Goal: Transaction & Acquisition: Purchase product/service

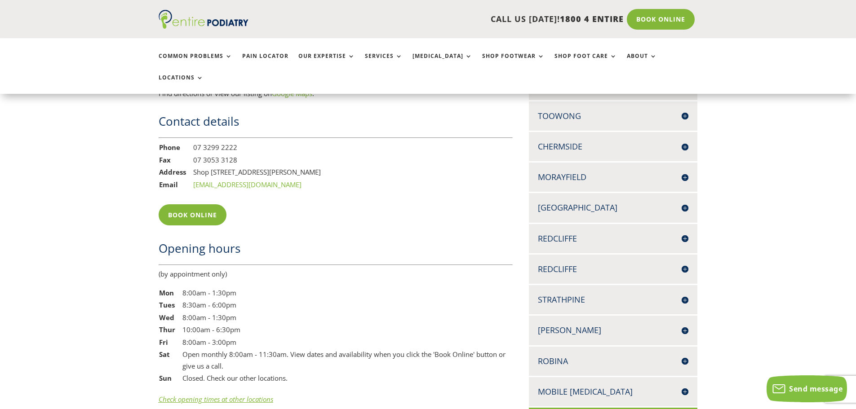
scroll to position [719, 0]
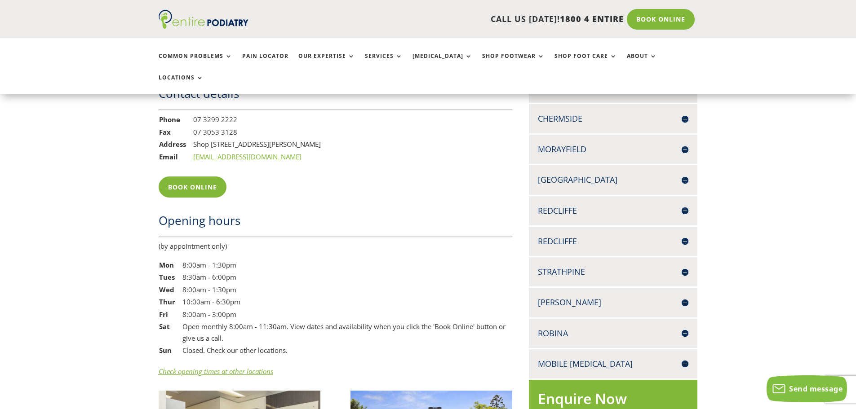
click at [561, 297] on h4 "[PERSON_NAME]" at bounding box center [613, 302] width 151 height 11
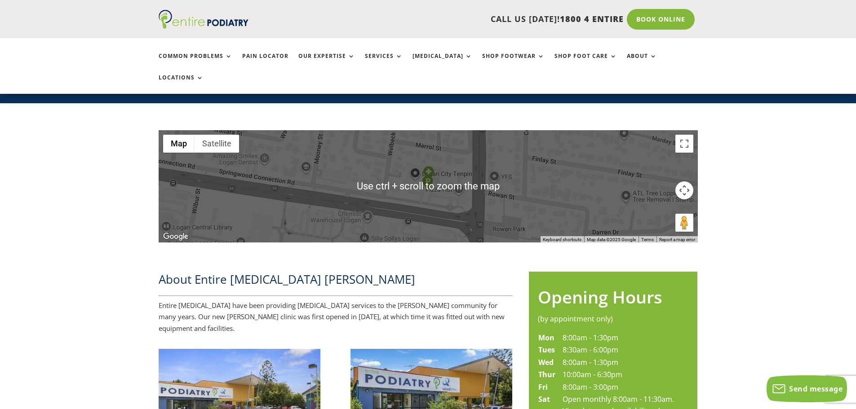
scroll to position [36, 0]
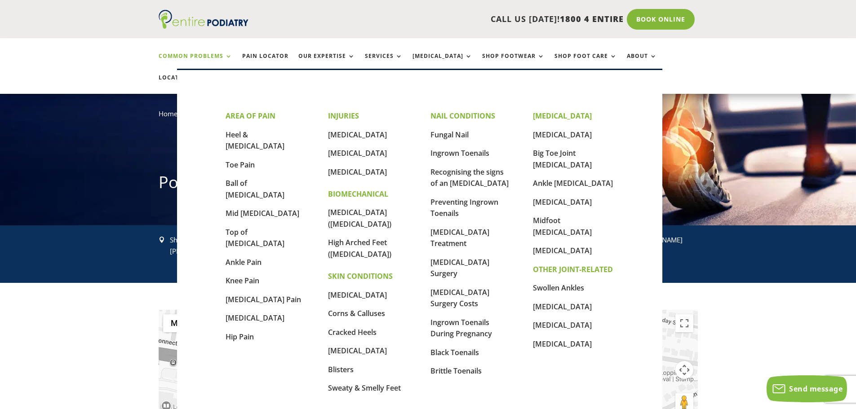
click at [193, 57] on link "Common Problems" at bounding box center [196, 62] width 74 height 19
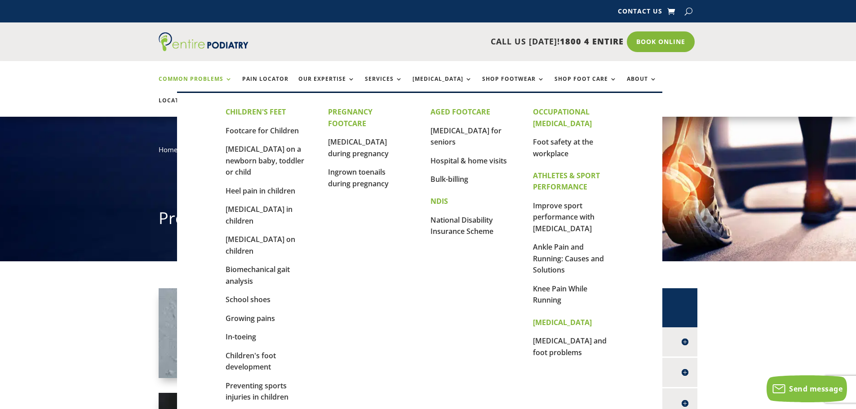
click at [319, 76] on link "Our Expertise" at bounding box center [326, 85] width 57 height 19
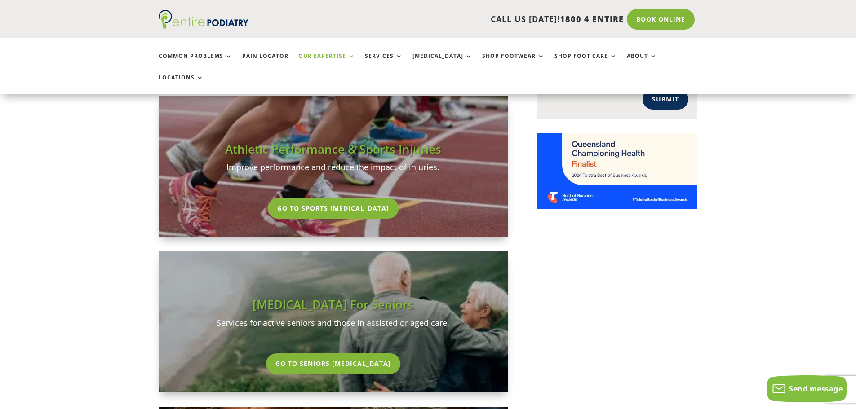
scroll to position [898, 0]
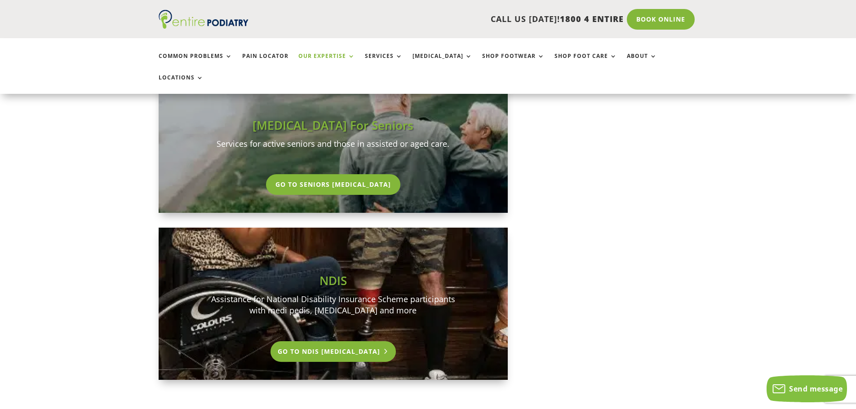
click at [331, 341] on link "Go To NDIS Podiatry" at bounding box center [333, 351] width 126 height 21
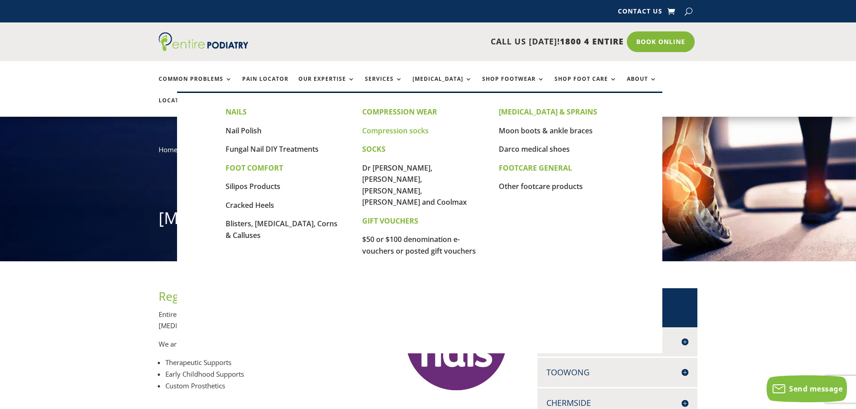
click at [390, 130] on link "Compression socks" at bounding box center [395, 131] width 66 height 10
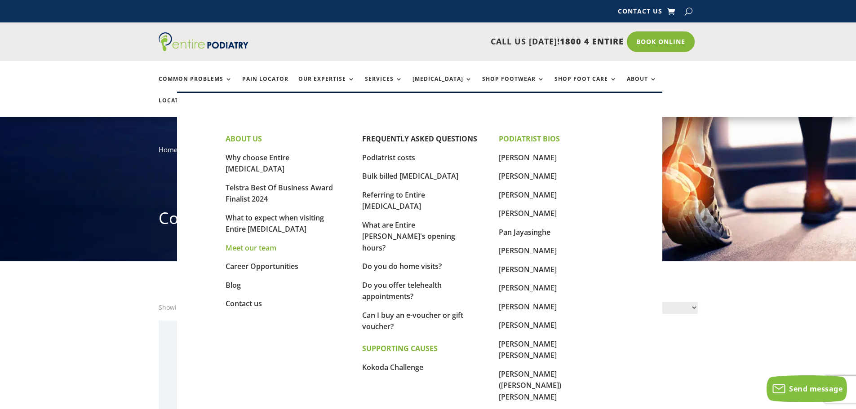
click at [256, 243] on link "Meet our team" at bounding box center [250, 248] width 51 height 10
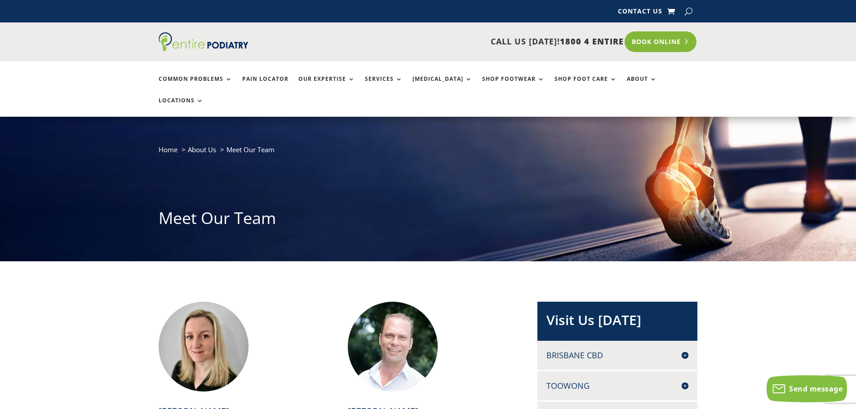
click at [656, 41] on link "Book Online" at bounding box center [660, 41] width 72 height 21
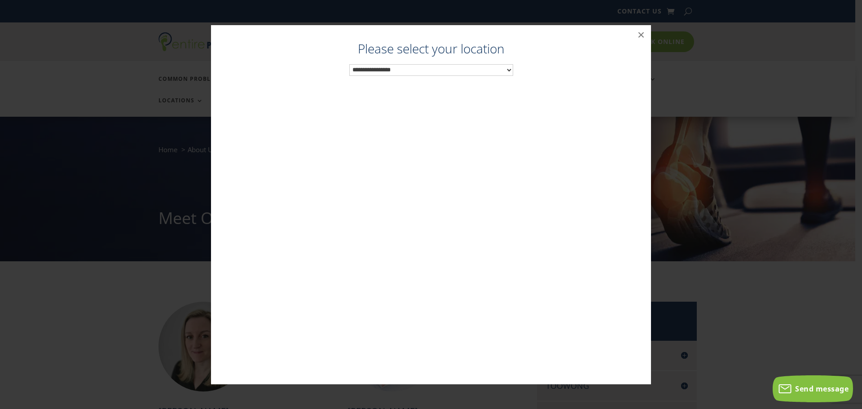
click at [504, 70] on select "**********" at bounding box center [431, 70] width 164 height 12
click at [646, 33] on button "×" at bounding box center [641, 35] width 20 height 20
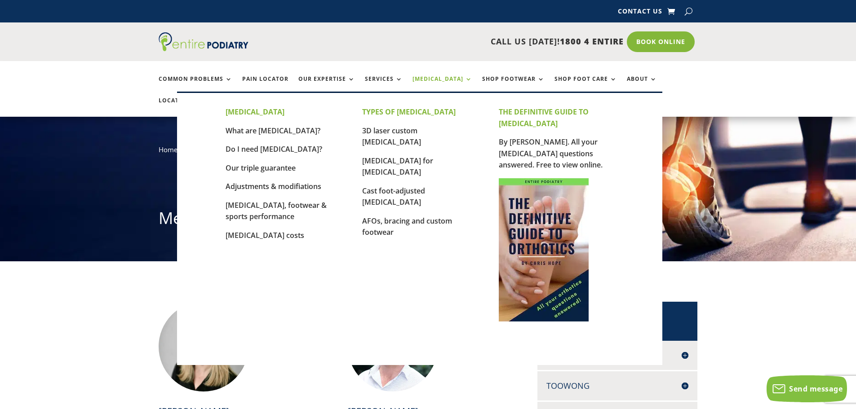
click at [432, 77] on link "[MEDICAL_DATA]" at bounding box center [442, 85] width 60 height 19
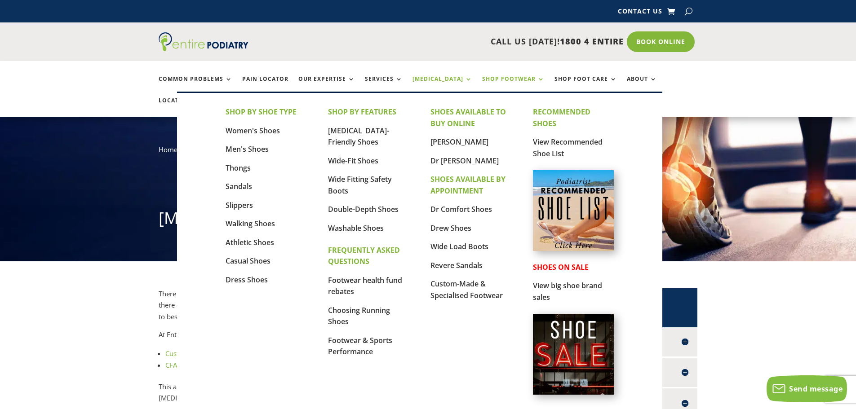
click at [482, 76] on link "Shop Footwear" at bounding box center [513, 85] width 62 height 19
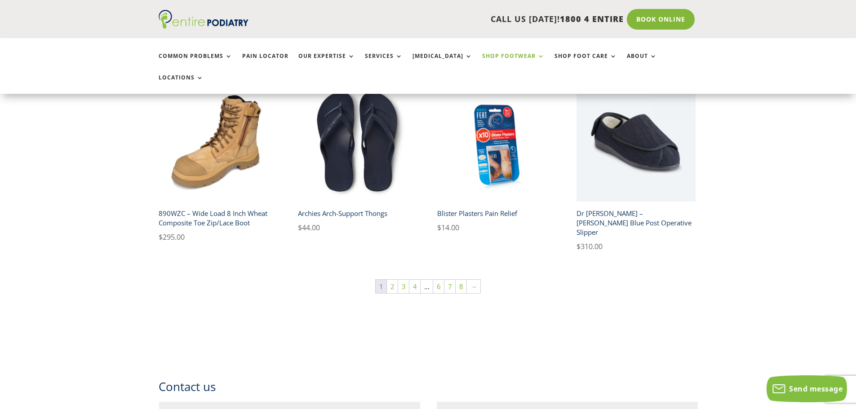
scroll to position [647, 0]
click at [393, 279] on link "2" at bounding box center [392, 285] width 11 height 13
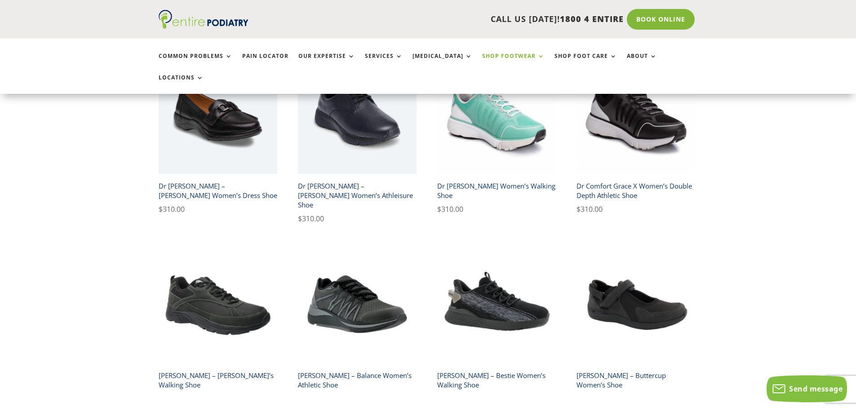
scroll to position [647, 0]
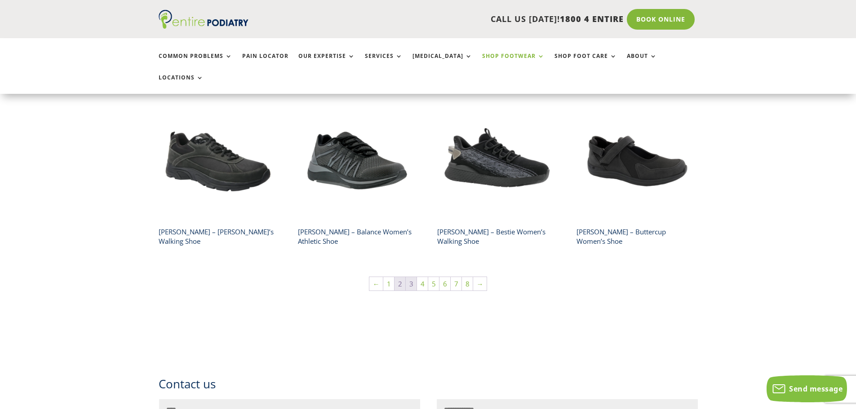
click at [413, 277] on link "3" at bounding box center [411, 283] width 11 height 13
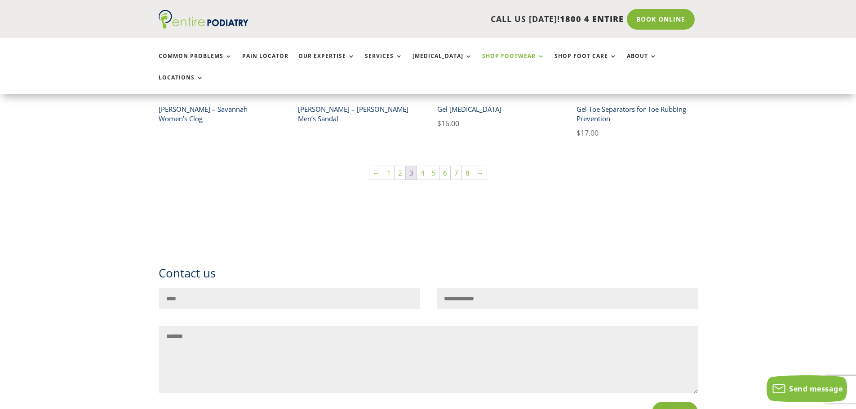
scroll to position [719, 0]
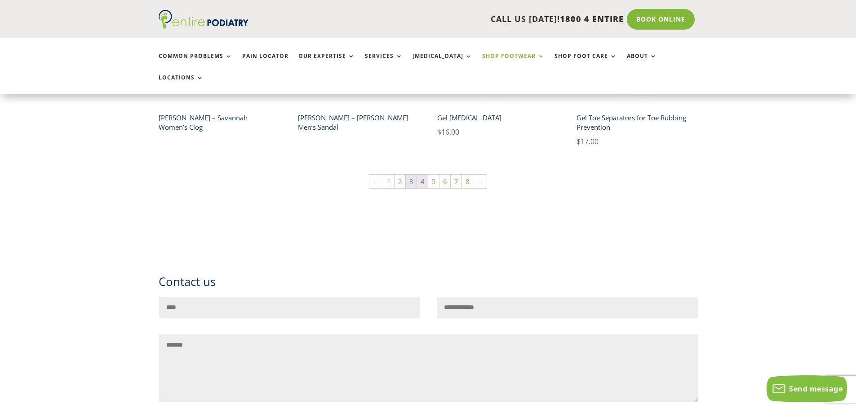
click at [420, 175] on link "4" at bounding box center [422, 181] width 11 height 13
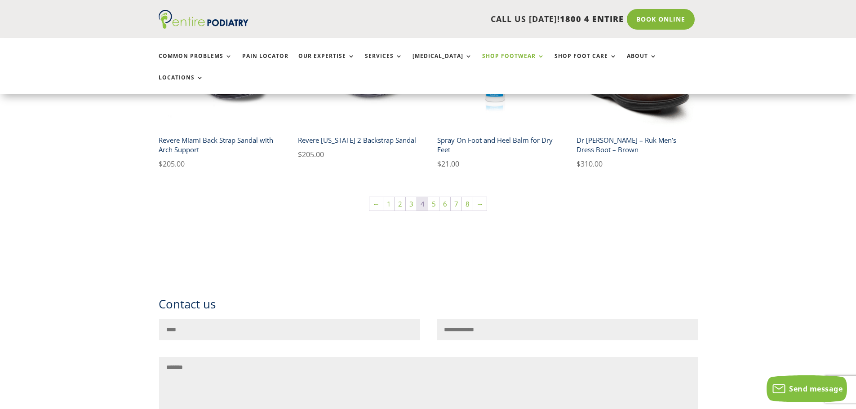
scroll to position [719, 0]
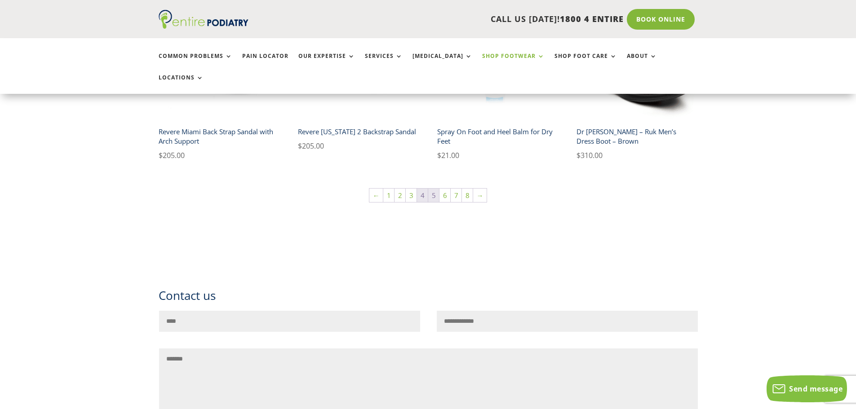
click at [434, 189] on link "5" at bounding box center [433, 195] width 11 height 13
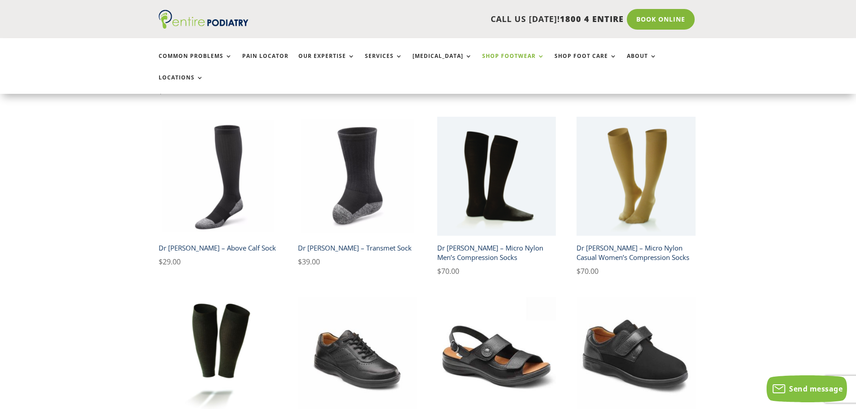
scroll to position [431, 0]
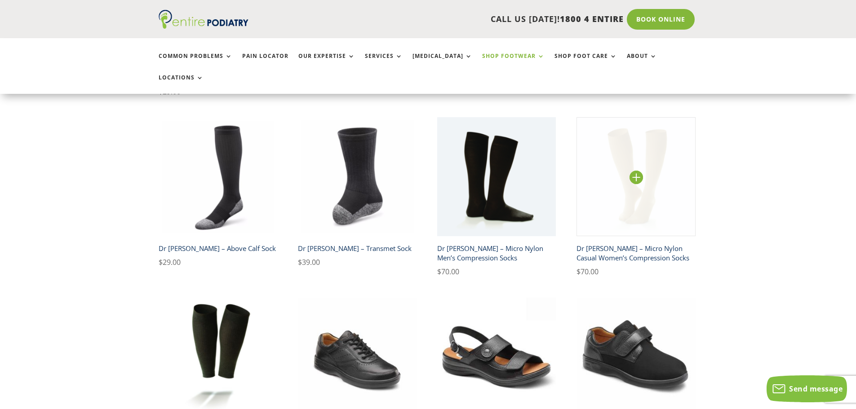
click at [632, 153] on img at bounding box center [635, 176] width 119 height 119
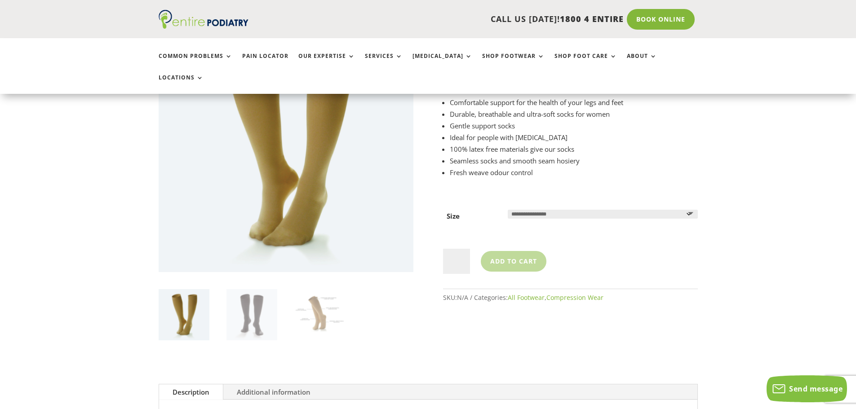
scroll to position [144, 0]
click at [702, 207] on span "**********" at bounding box center [604, 211] width 195 height 9
click at [680, 209] on select "**********" at bounding box center [602, 213] width 190 height 9
click at [507, 209] on select "**********" at bounding box center [602, 213] width 190 height 9
select select "******"
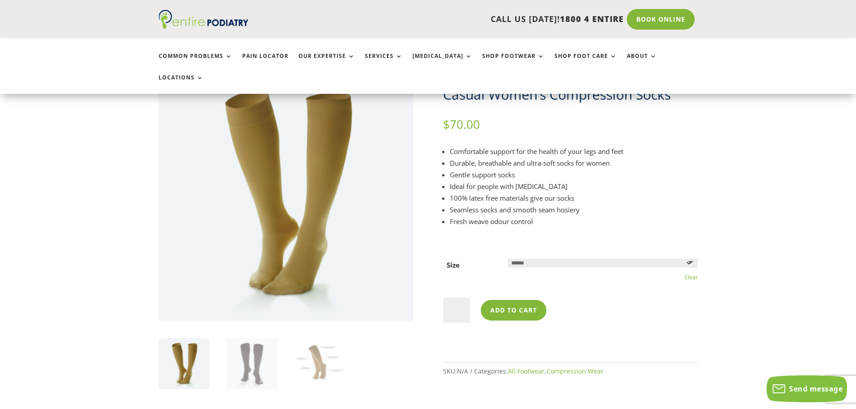
scroll to position [0, 0]
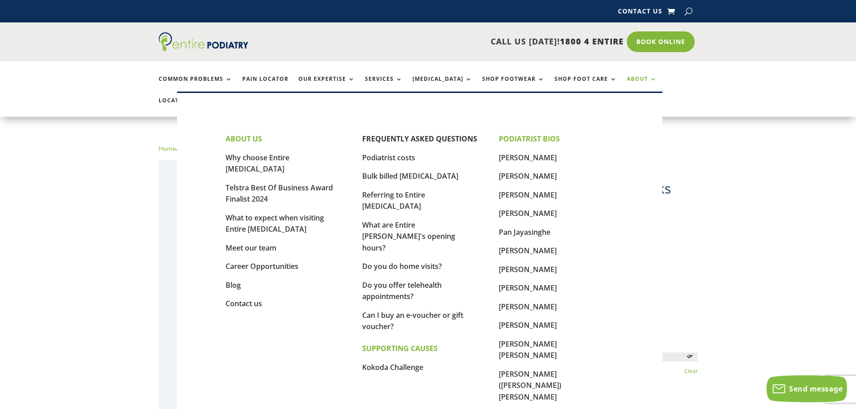
click at [627, 77] on link "About" at bounding box center [642, 85] width 30 height 19
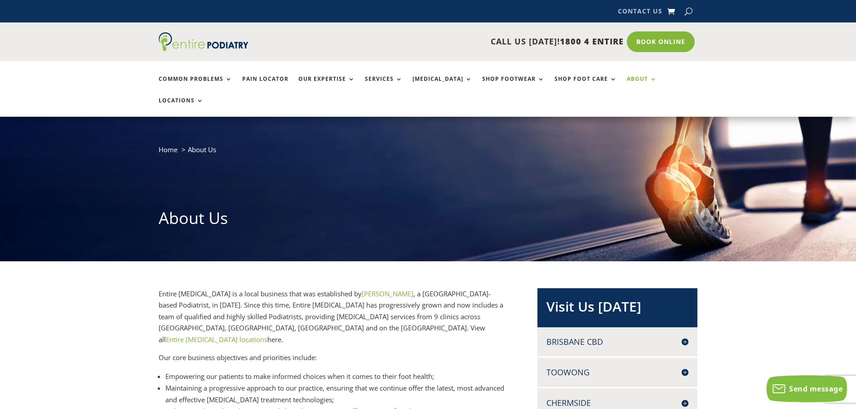
click at [639, 9] on link "Contact Us" at bounding box center [640, 13] width 44 height 10
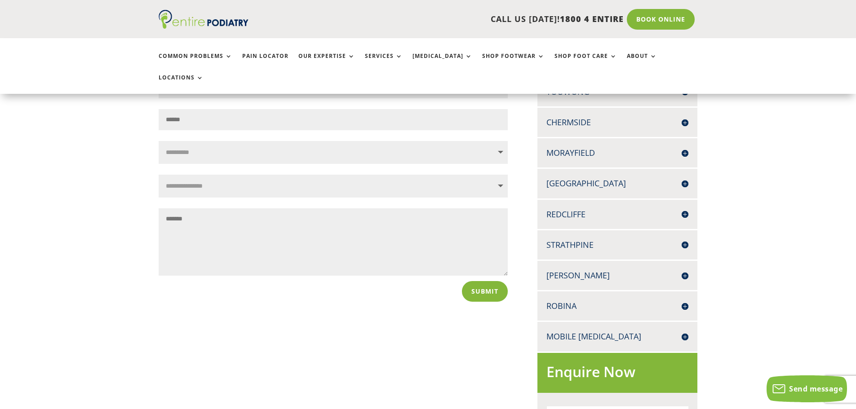
scroll to position [287, 0]
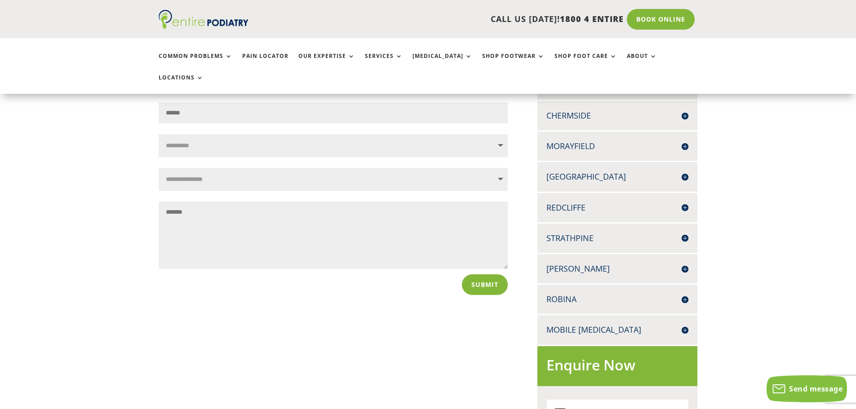
click at [559, 263] on h4 "[PERSON_NAME]" at bounding box center [617, 268] width 142 height 11
